Goal: Transaction & Acquisition: Purchase product/service

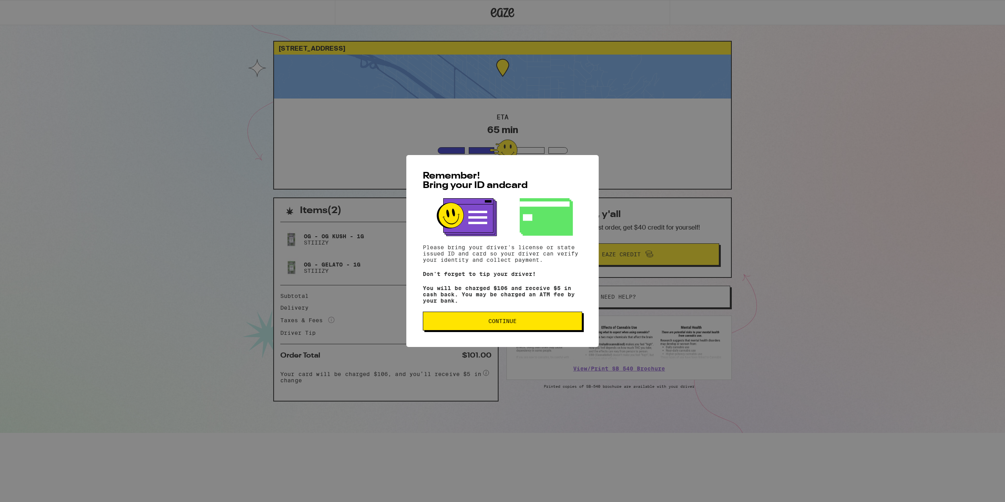
click at [496, 322] on span "Continue" at bounding box center [502, 320] width 28 height 5
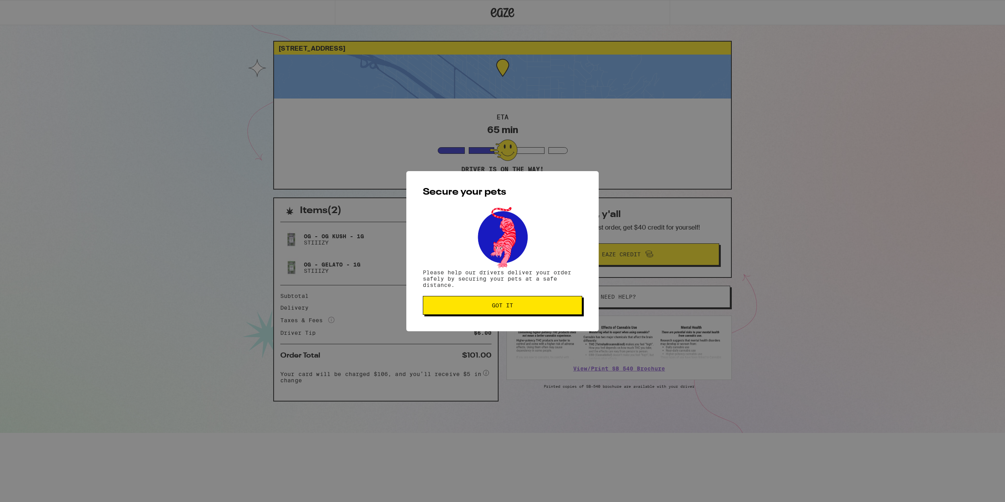
click at [505, 313] on button "Got it" at bounding box center [502, 305] width 159 height 19
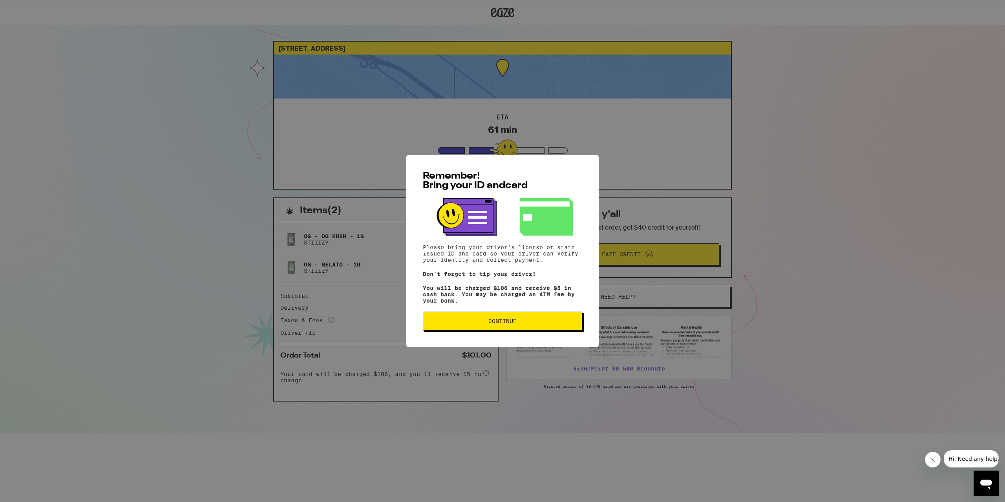
click at [523, 323] on span "Continue" at bounding box center [502, 320] width 146 height 5
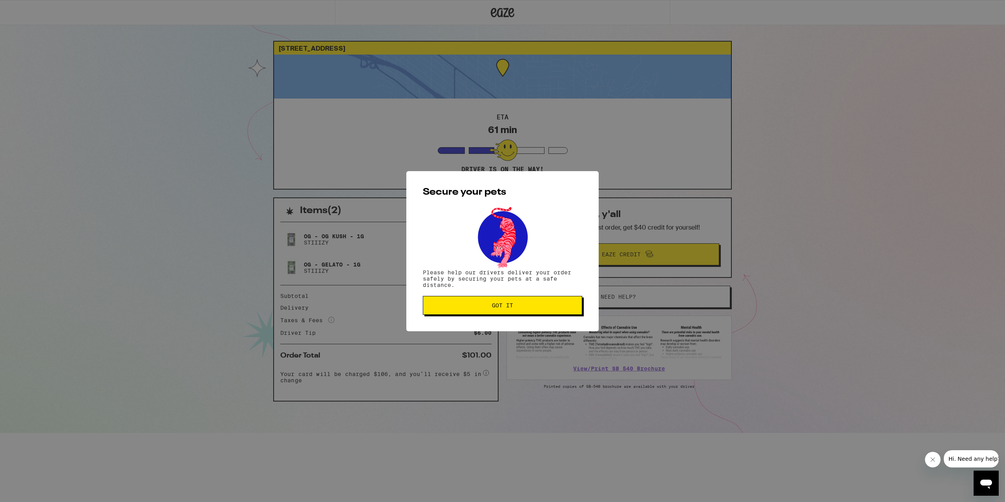
click at [526, 306] on span "Got it" at bounding box center [502, 305] width 146 height 5
